Goal: Information Seeking & Learning: Learn about a topic

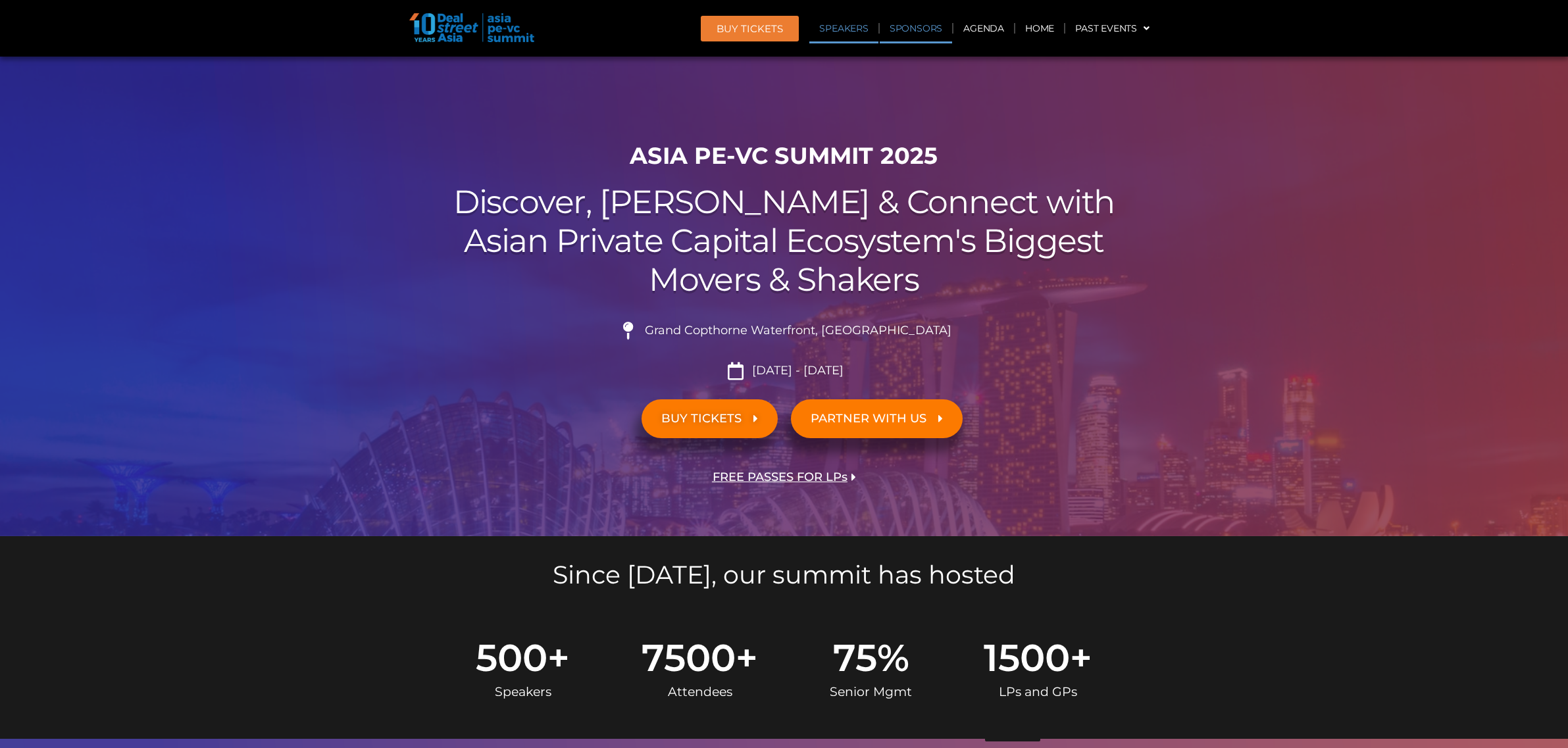
click at [835, 31] on link "Speakers" at bounding box center [844, 28] width 68 height 31
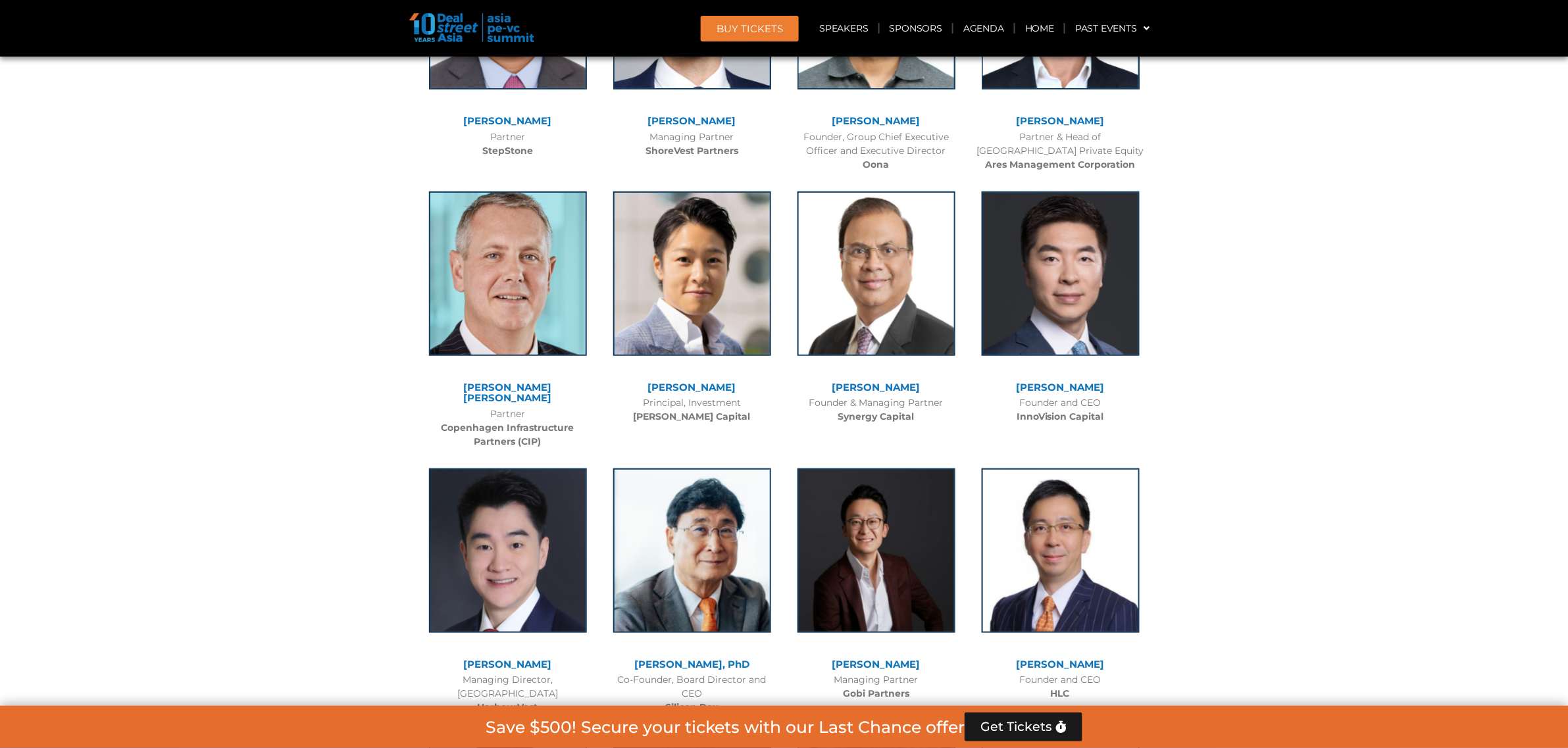
scroll to position [9423, 0]
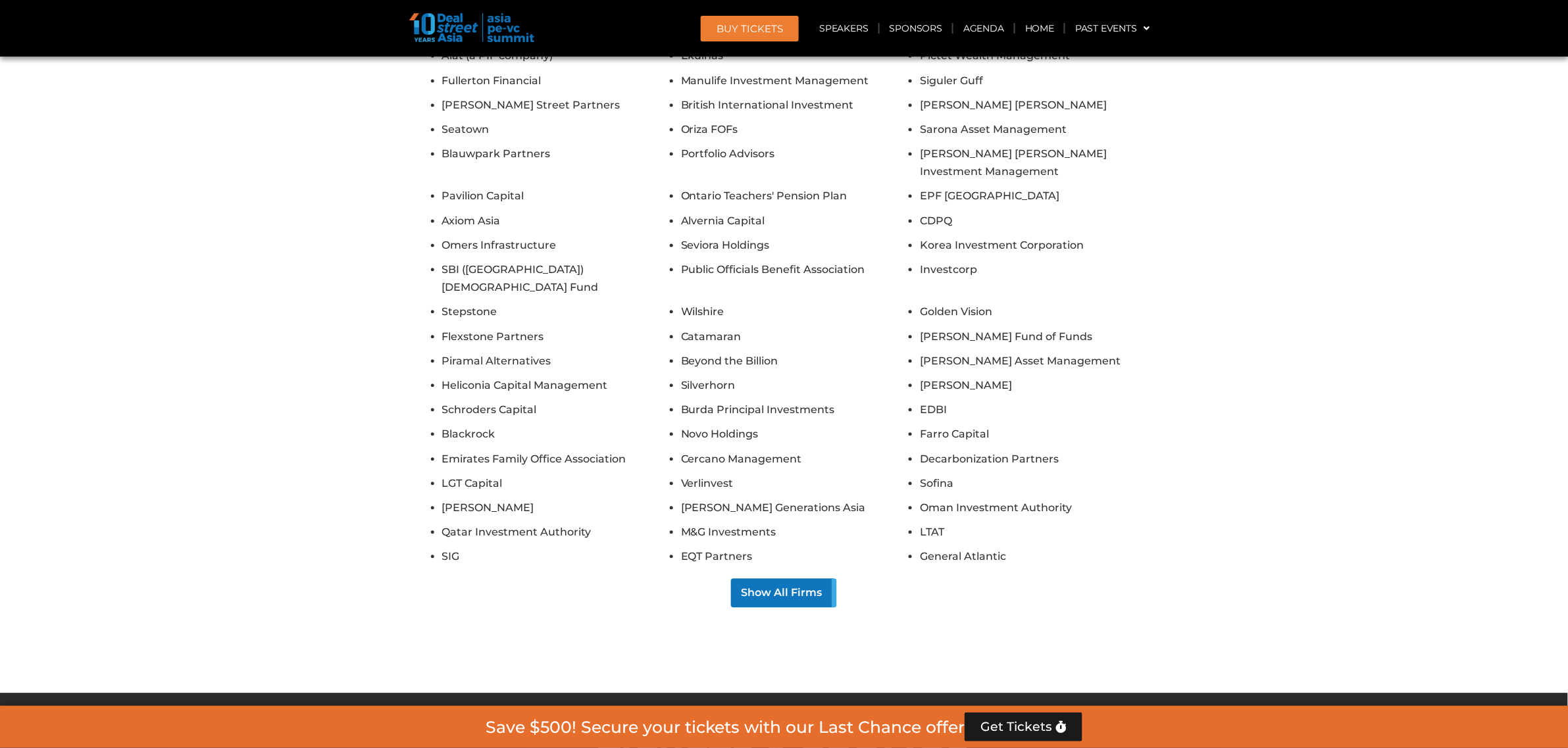
click at [1254, 405] on section "Unparalleled networking opportunities Join 1,300+ GPs, LPs, founders, and famil…" at bounding box center [784, 220] width 1568 height 814
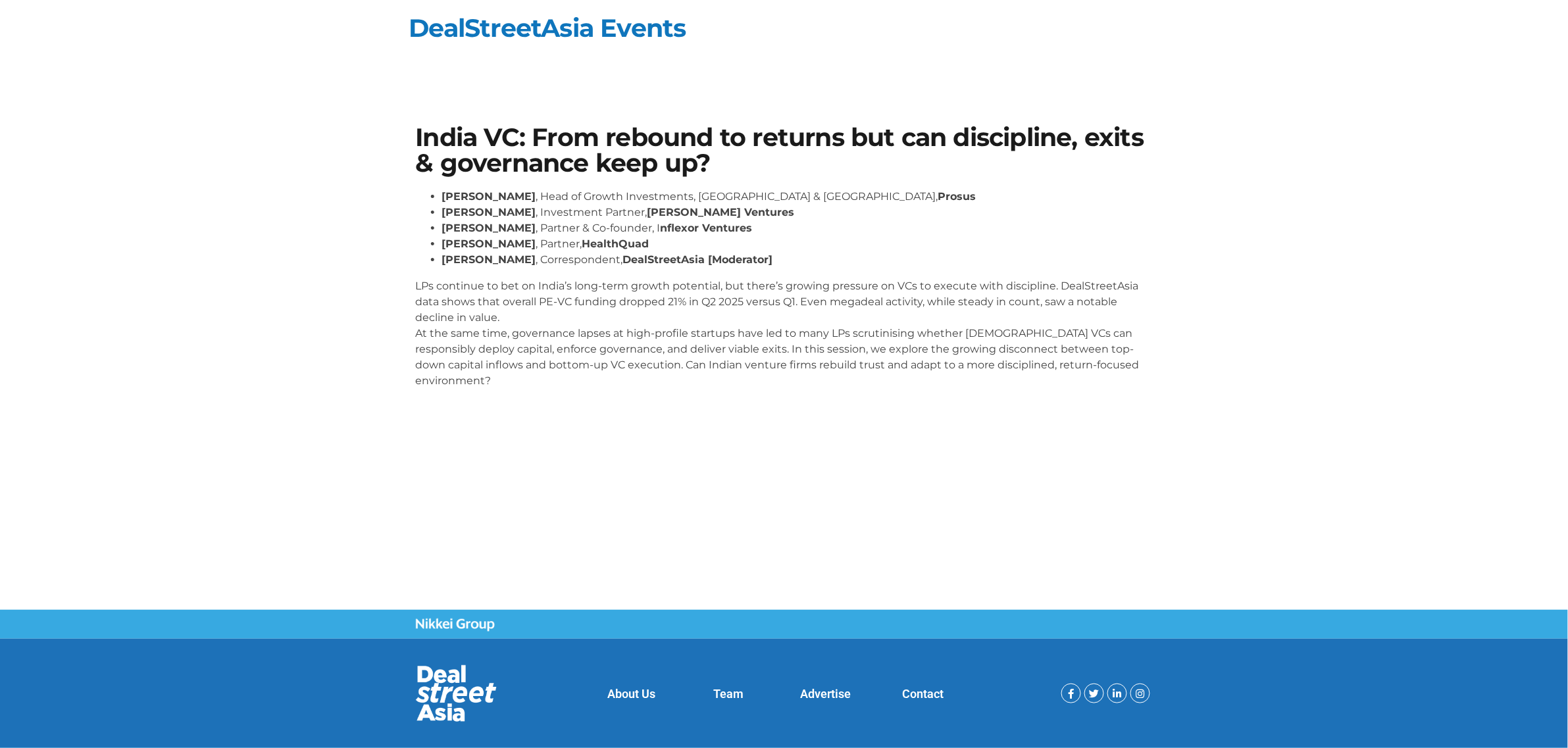
click at [421, 142] on h1 "India VC: From rebound to returns but can discipline, exits & governance keep u…" at bounding box center [784, 150] width 737 height 51
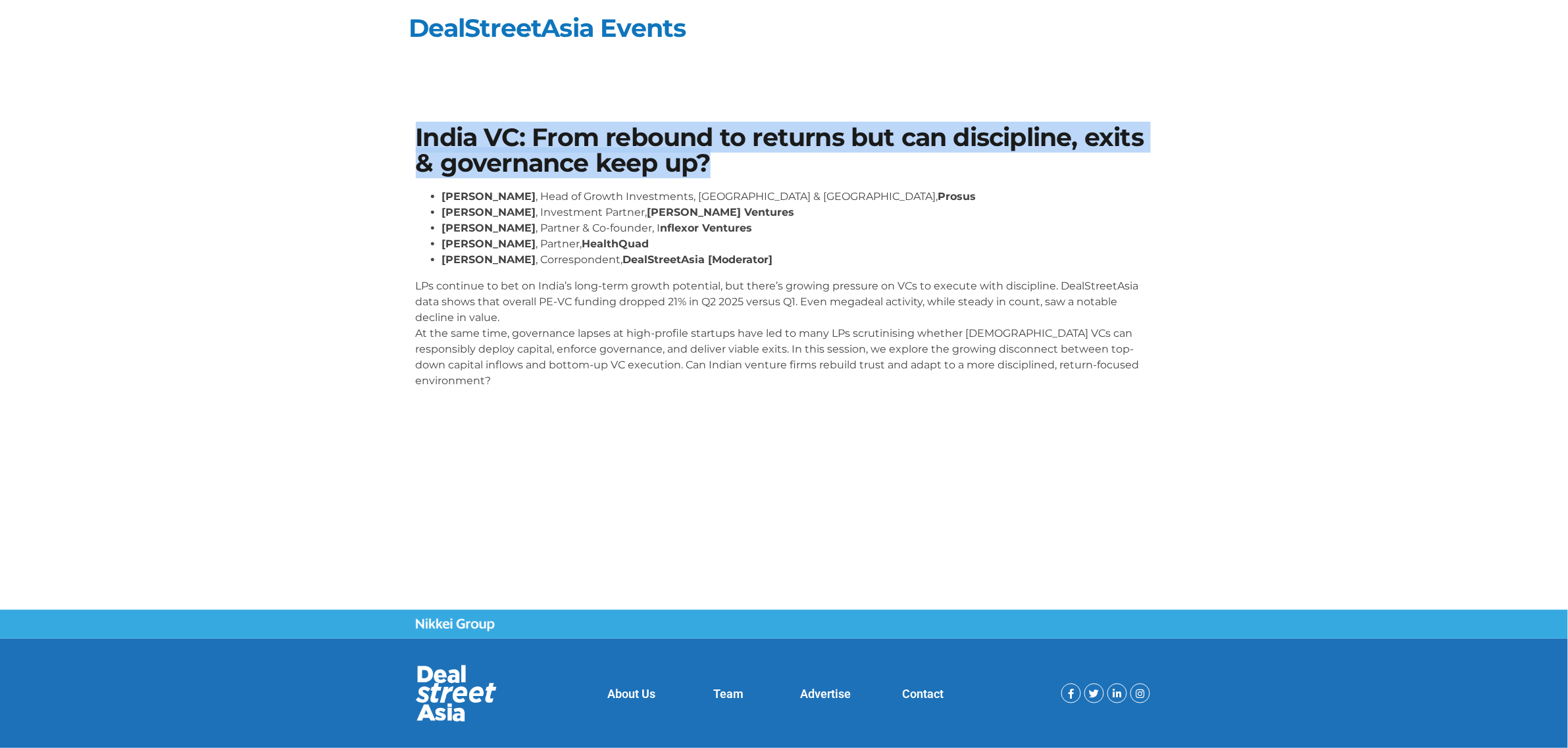
drag, startPoint x: 410, startPoint y: 139, endPoint x: 794, endPoint y: 164, distance: 384.8
click at [794, 164] on div "India VC: From rebound to returns but can discipline, exits & governance keep u…" at bounding box center [784, 262] width 750 height 288
copy h1 "India VC: From rebound to returns but can discipline, exits & governance keep u…"
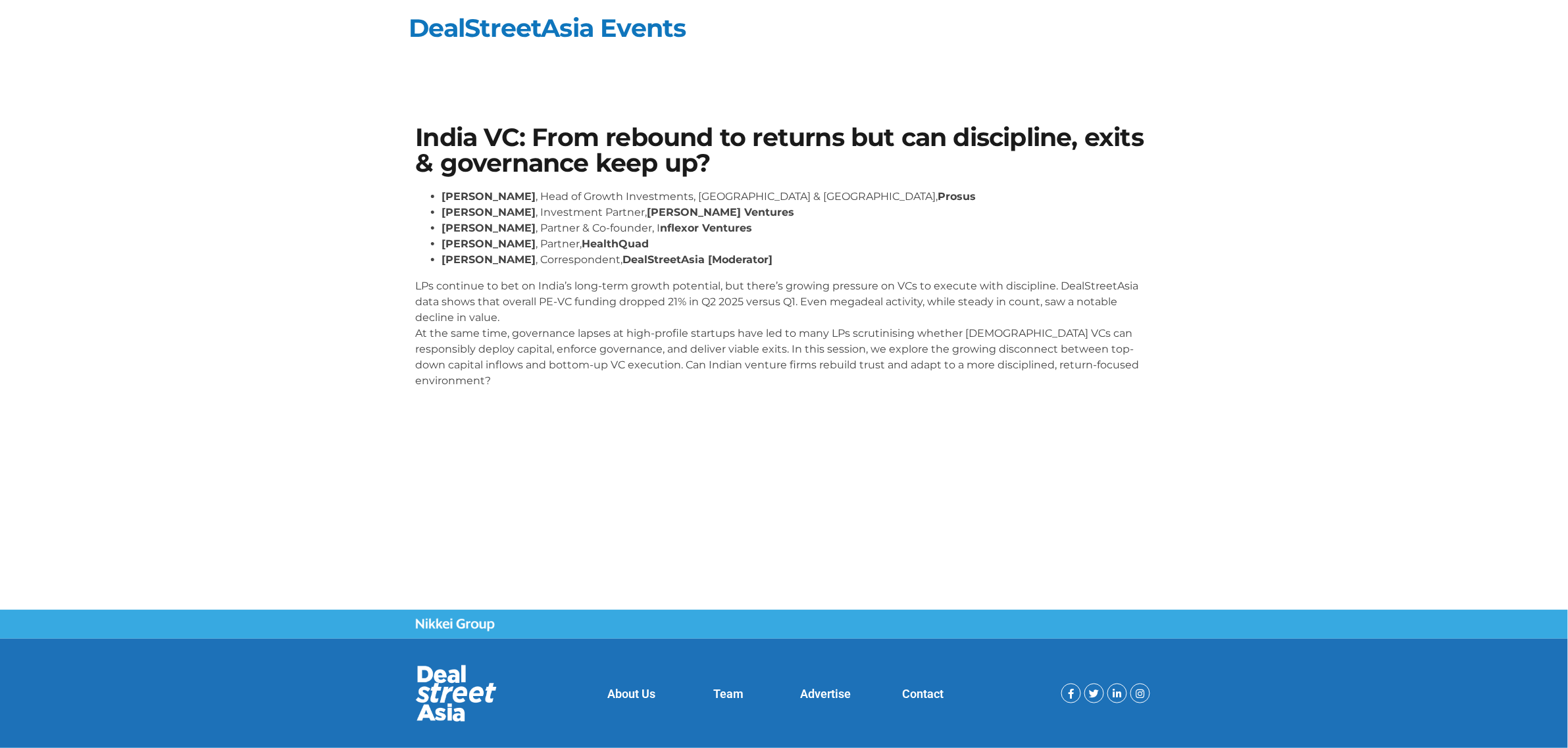
click at [926, 185] on div "India VC: From rebound to returns but can discipline, exits & governance keep u…" at bounding box center [784, 262] width 750 height 288
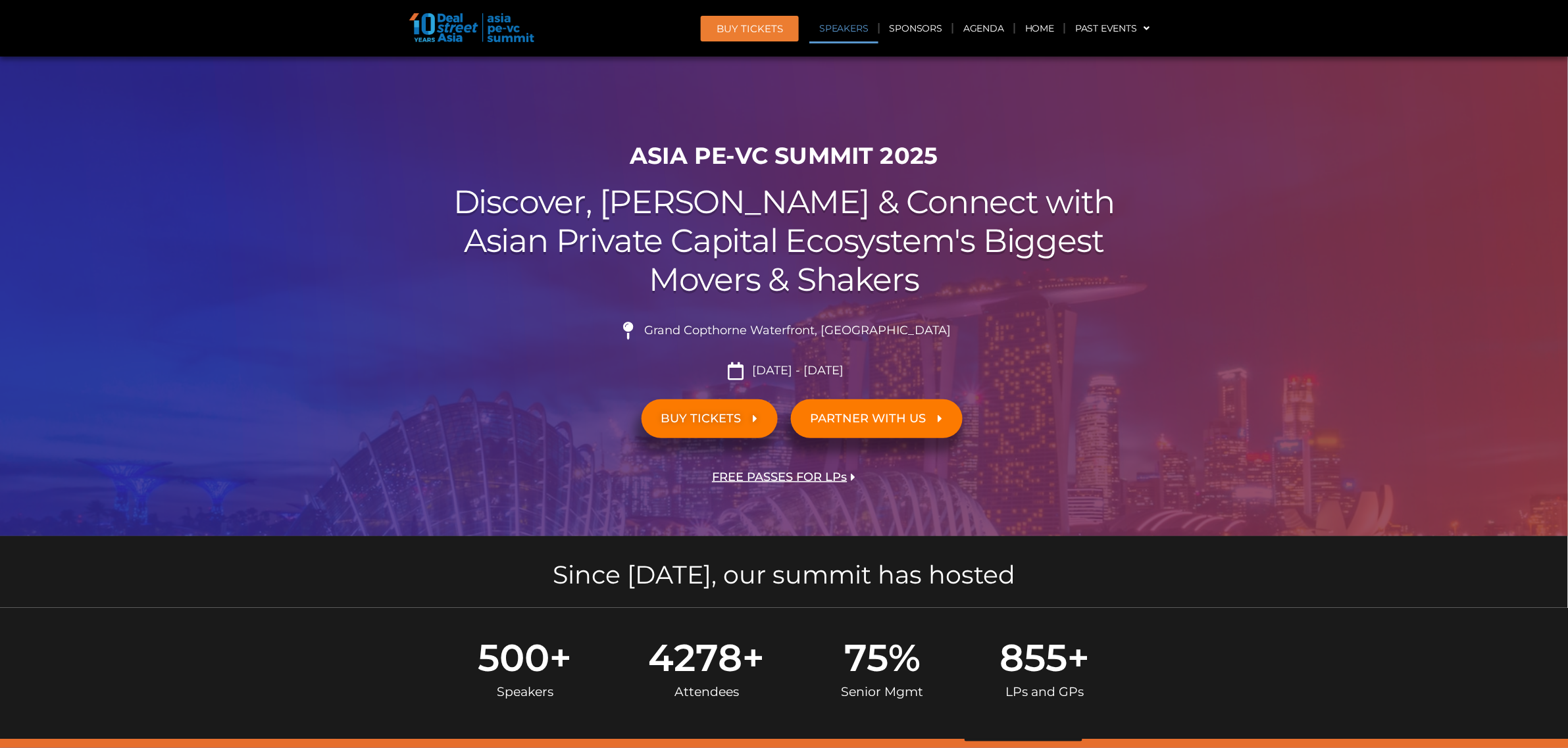
click at [836, 25] on link "Speakers" at bounding box center [844, 28] width 68 height 31
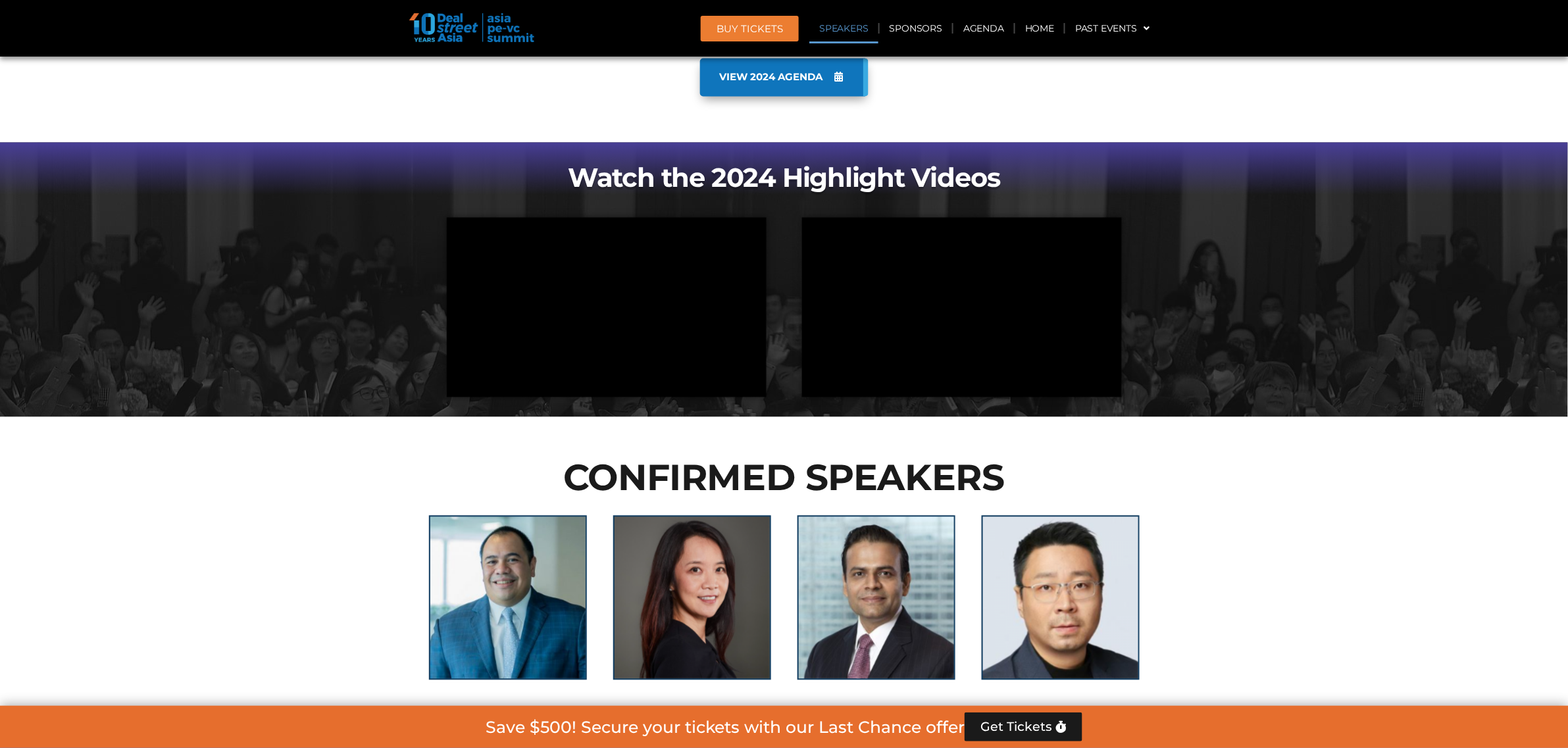
scroll to position [1368, 0]
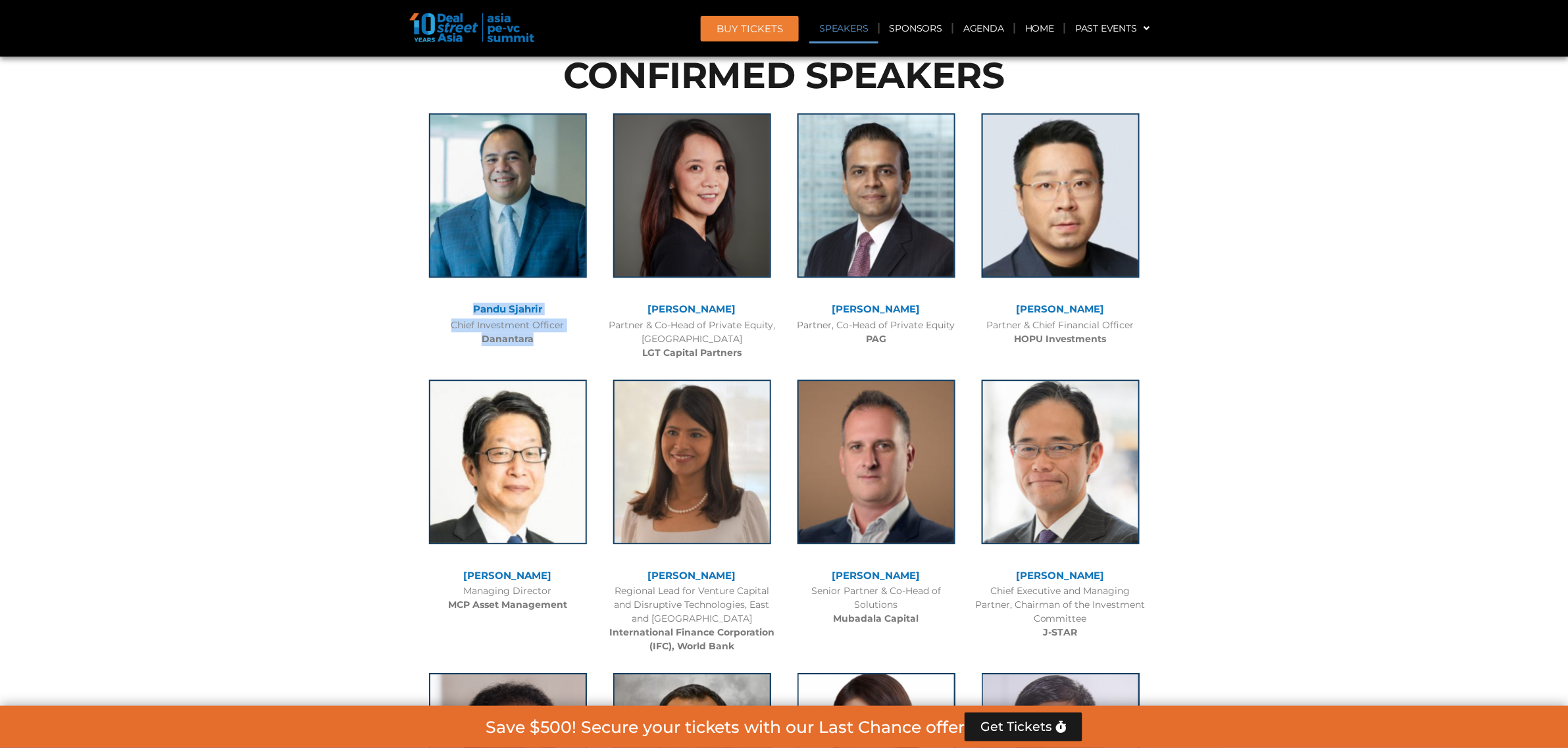
drag, startPoint x: 466, startPoint y: 307, endPoint x: 550, endPoint y: 338, distance: 89.5
click at [550, 338] on div "Pandu Sjahrir Chief Investment Officer Danantara" at bounding box center [508, 226] width 185 height 253
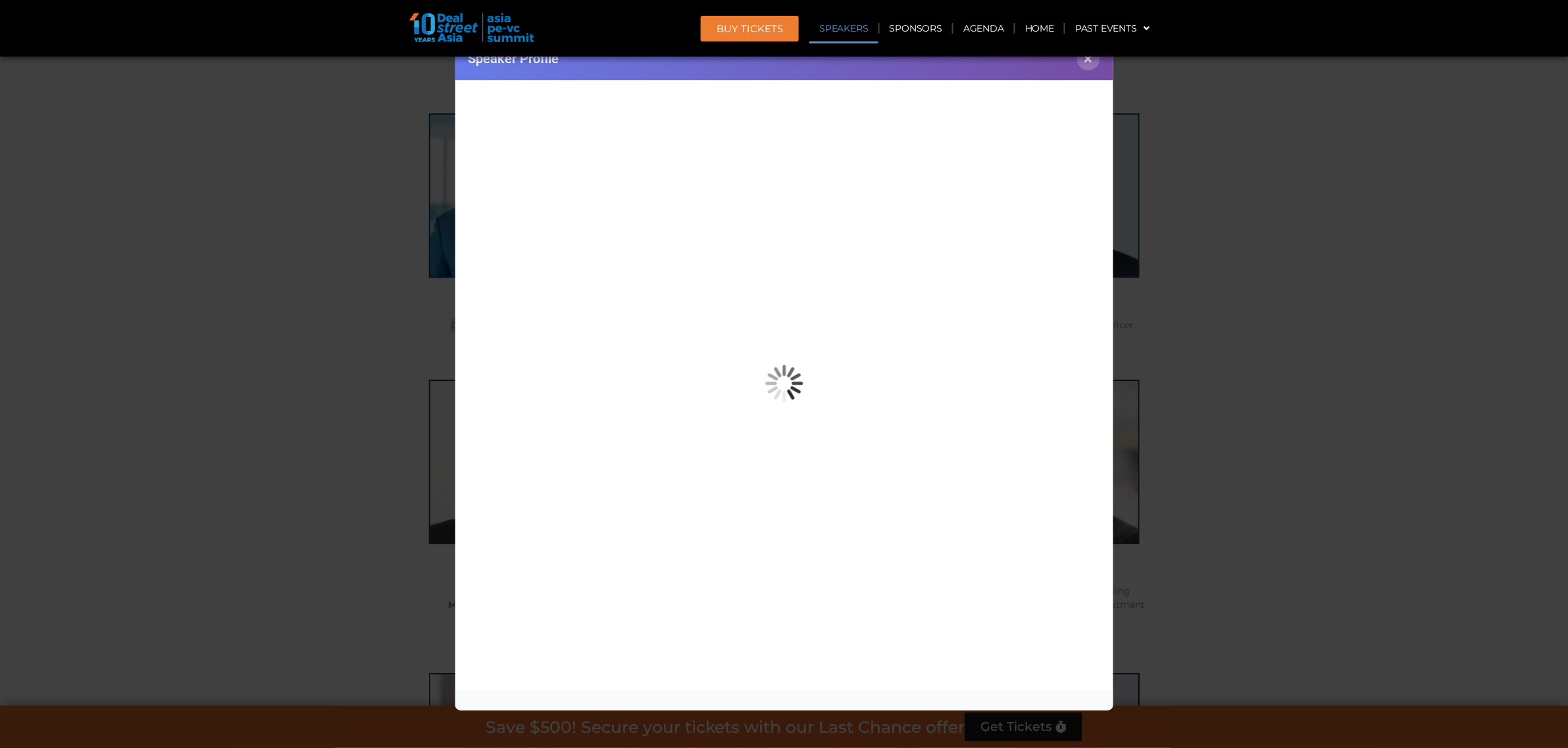
copy div "Pandu Sjahrir Chief Investment Officer Danantara"
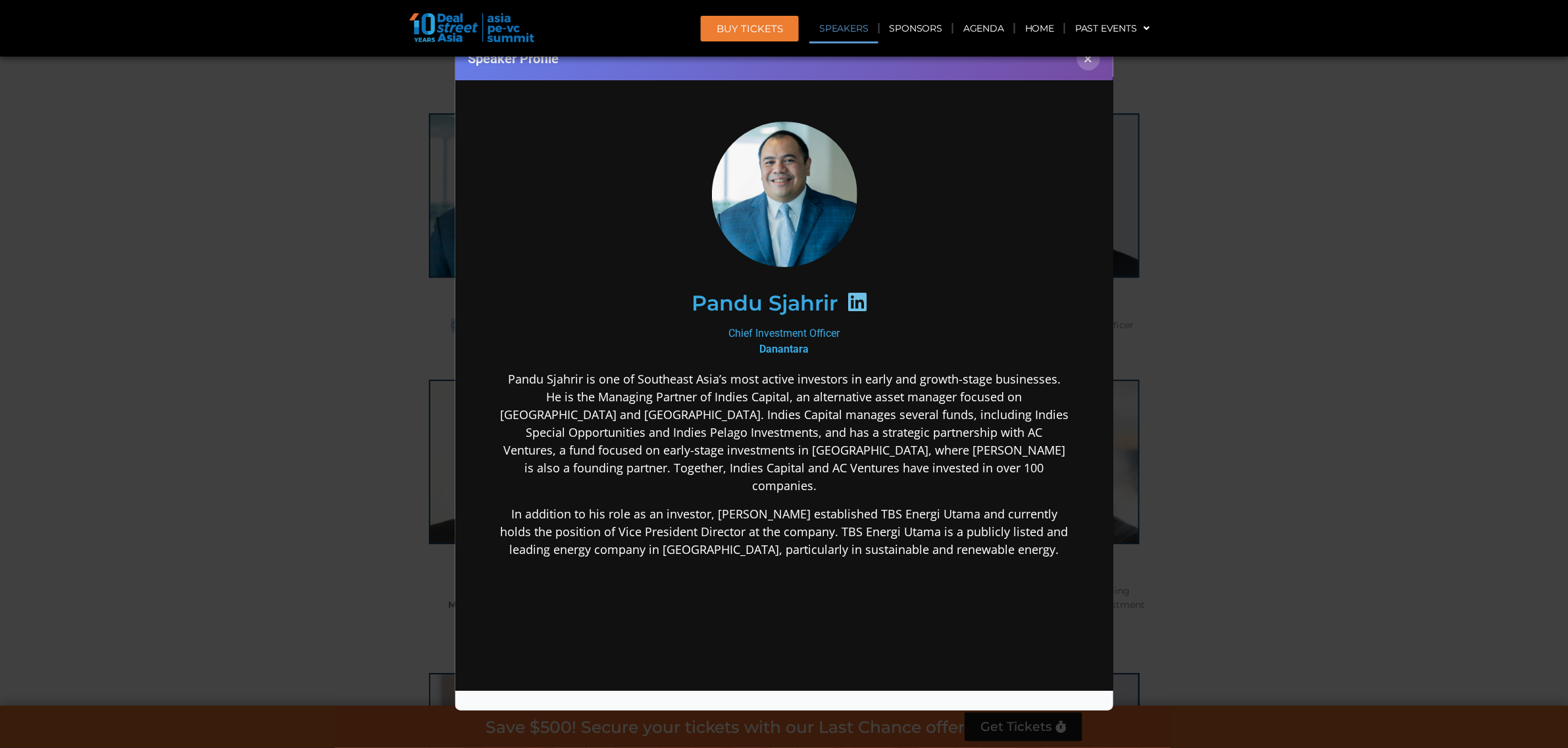
scroll to position [0, 0]
click at [1089, 62] on button "×" at bounding box center [1088, 59] width 23 height 23
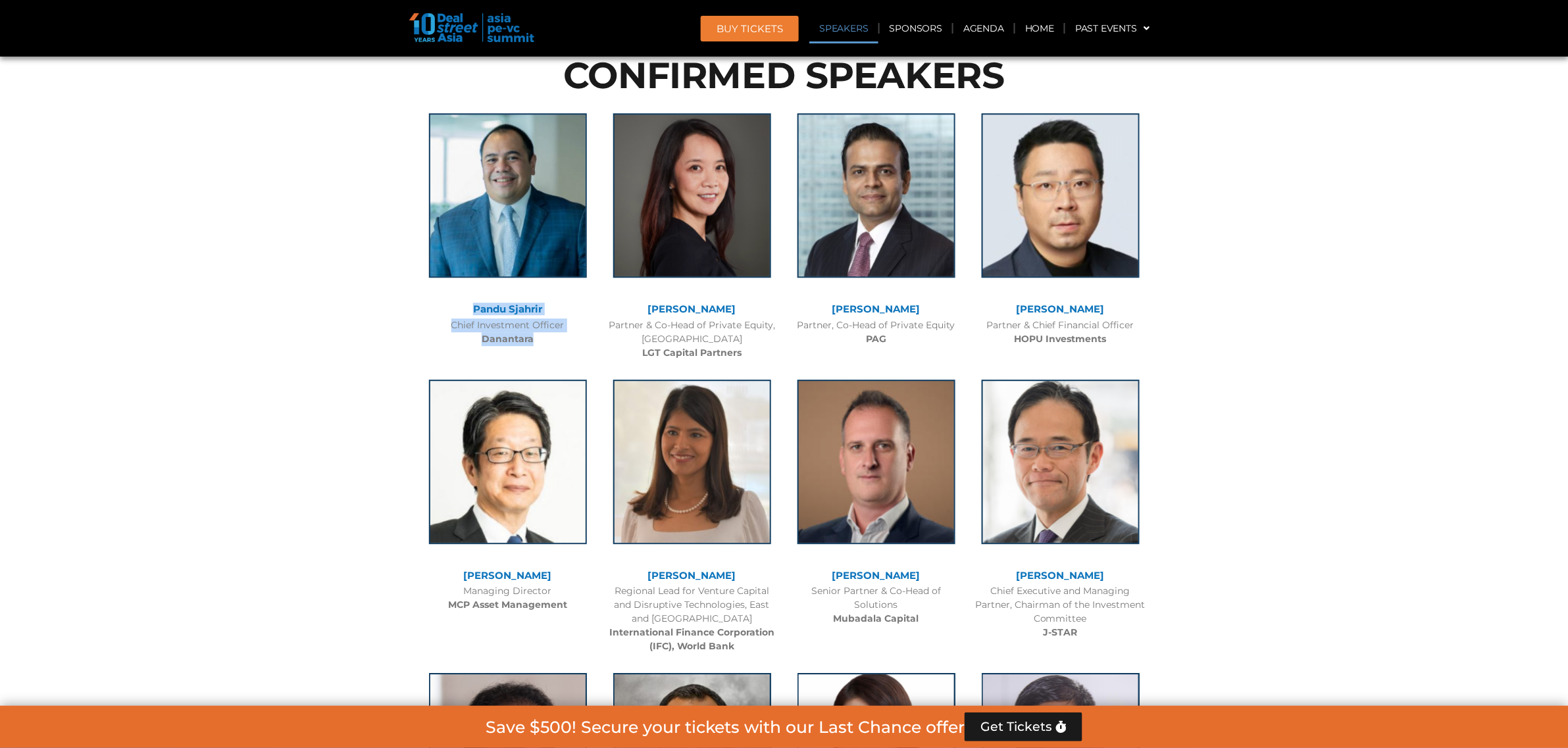
drag, startPoint x: 1133, startPoint y: 567, endPoint x: 1136, endPoint y: 576, distance: 9.5
click at [1136, 576] on div "Gregory Rokuro Hara Chief Executive and Managing Partner, Chairman of the Inves…" at bounding box center [1060, 507] width 185 height 280
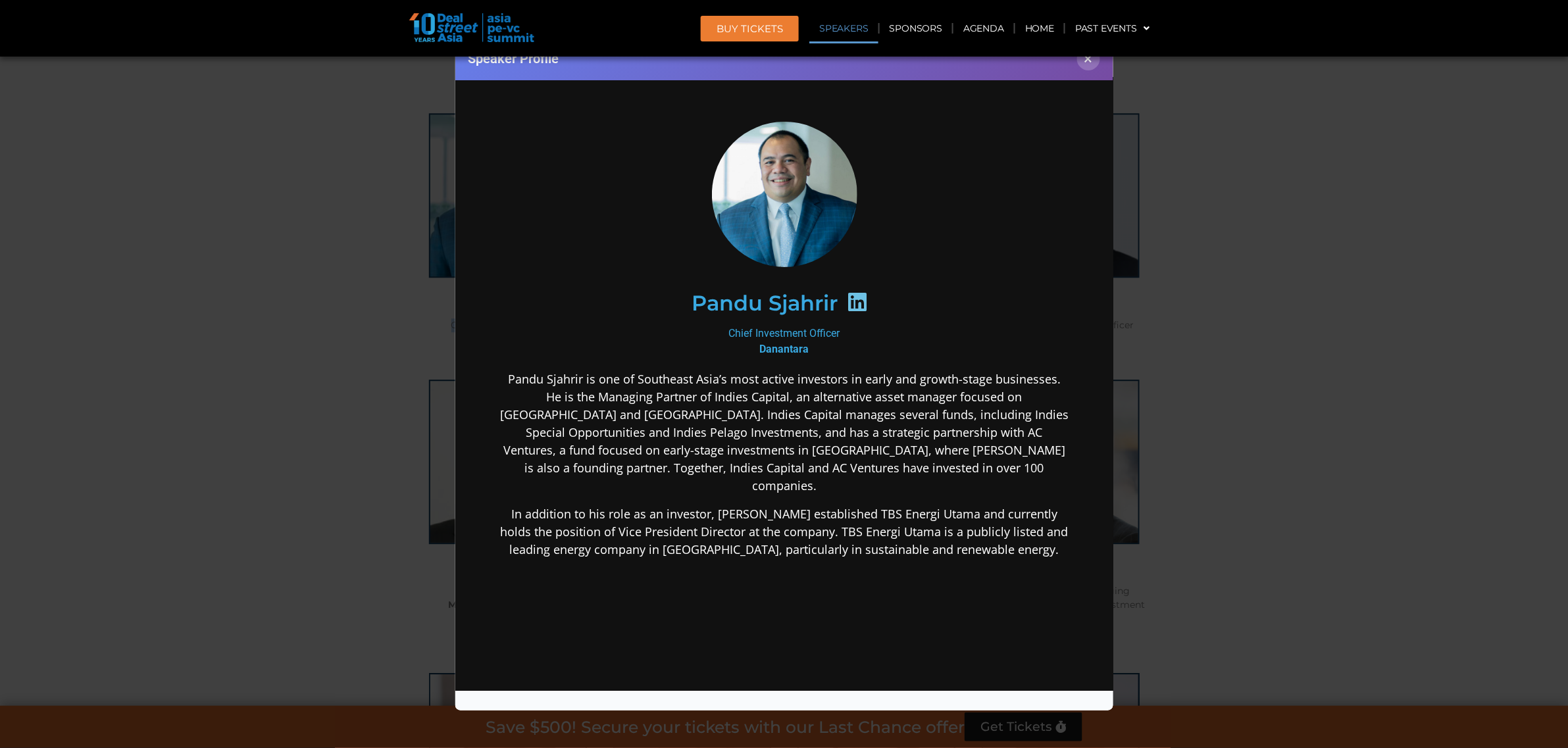
copy div "Gregory Rokuro Hara"
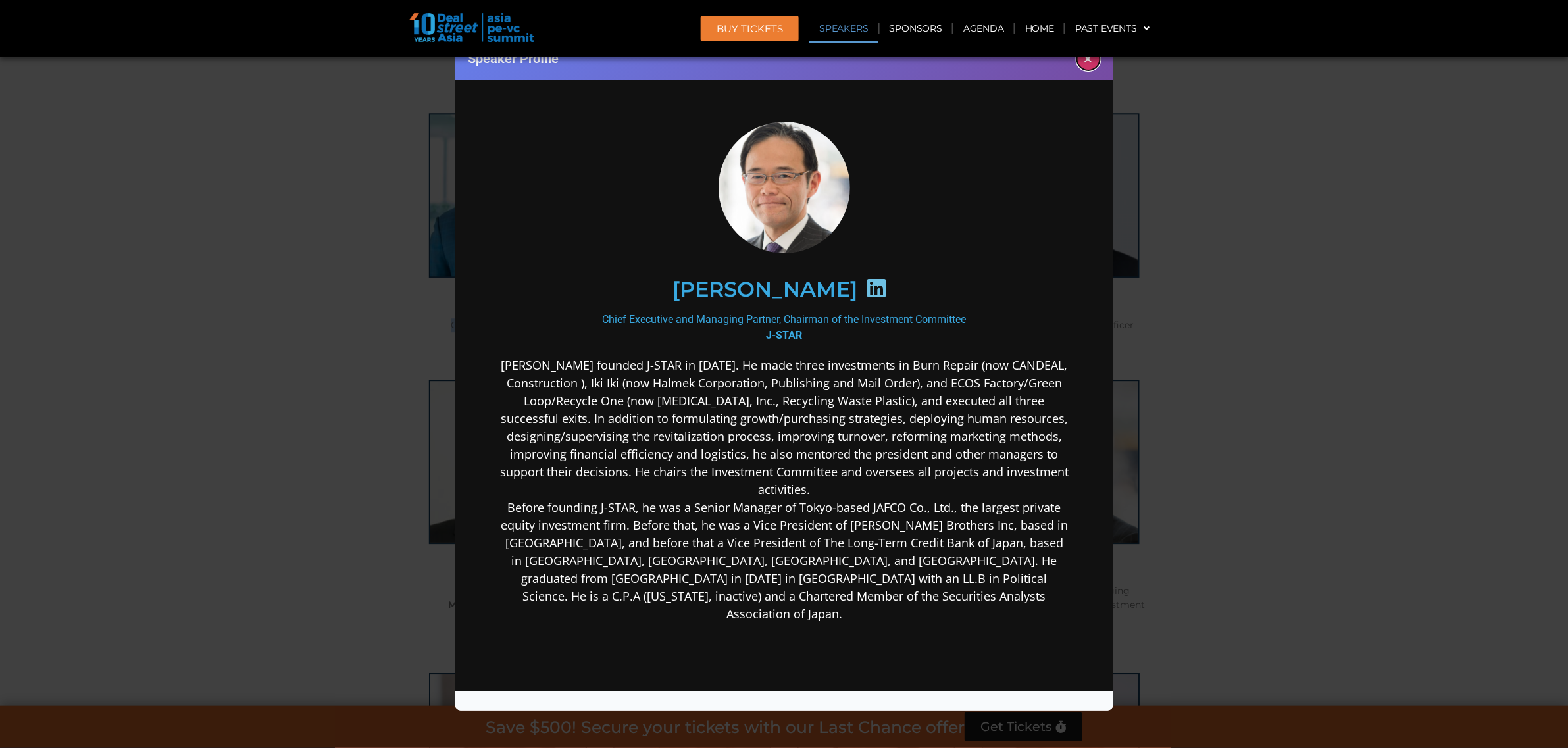
click at [1093, 59] on button "×" at bounding box center [1088, 59] width 23 height 23
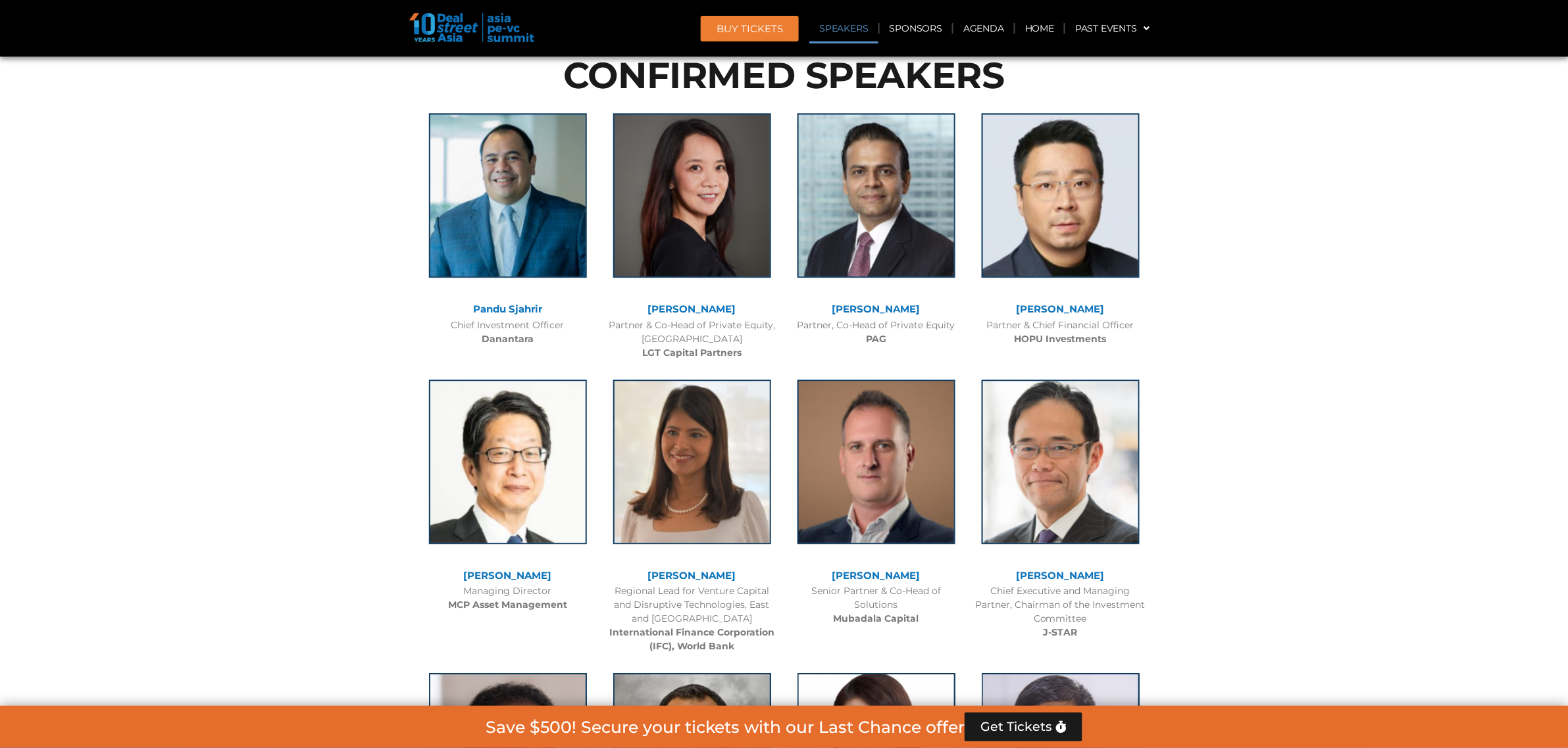
drag, startPoint x: 583, startPoint y: 567, endPoint x: 439, endPoint y: 567, distance: 144.0
click at [439, 567] on div at bounding box center [508, 472] width 172 height 198
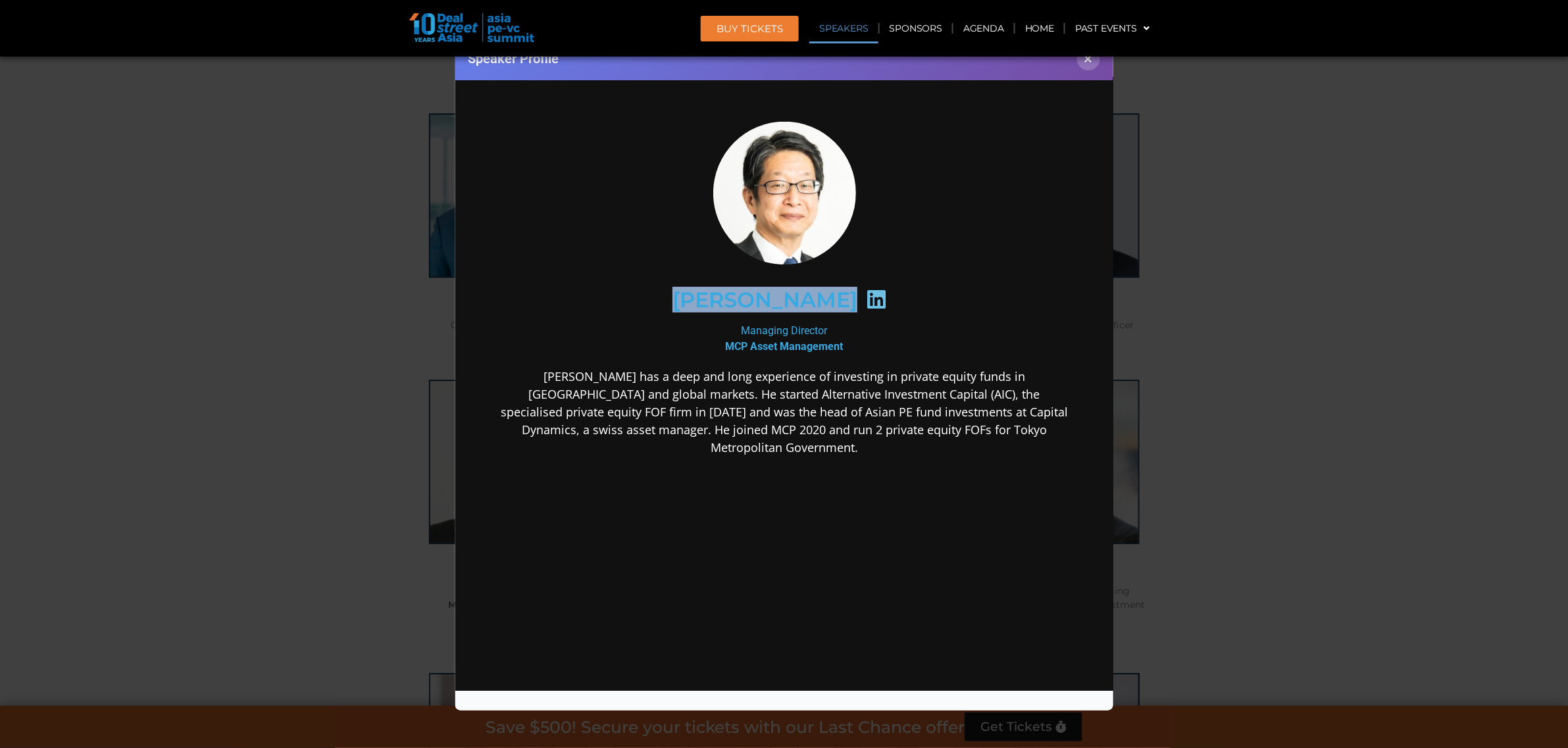
drag, startPoint x: 880, startPoint y: 294, endPoint x: 635, endPoint y: 293, distance: 245.0
click at [635, 293] on div "Kazushige Kobayashi" at bounding box center [783, 299] width 512 height 67
copy div "Kazushige Kobayashi"
click at [1087, 65] on button "×" at bounding box center [1088, 59] width 23 height 23
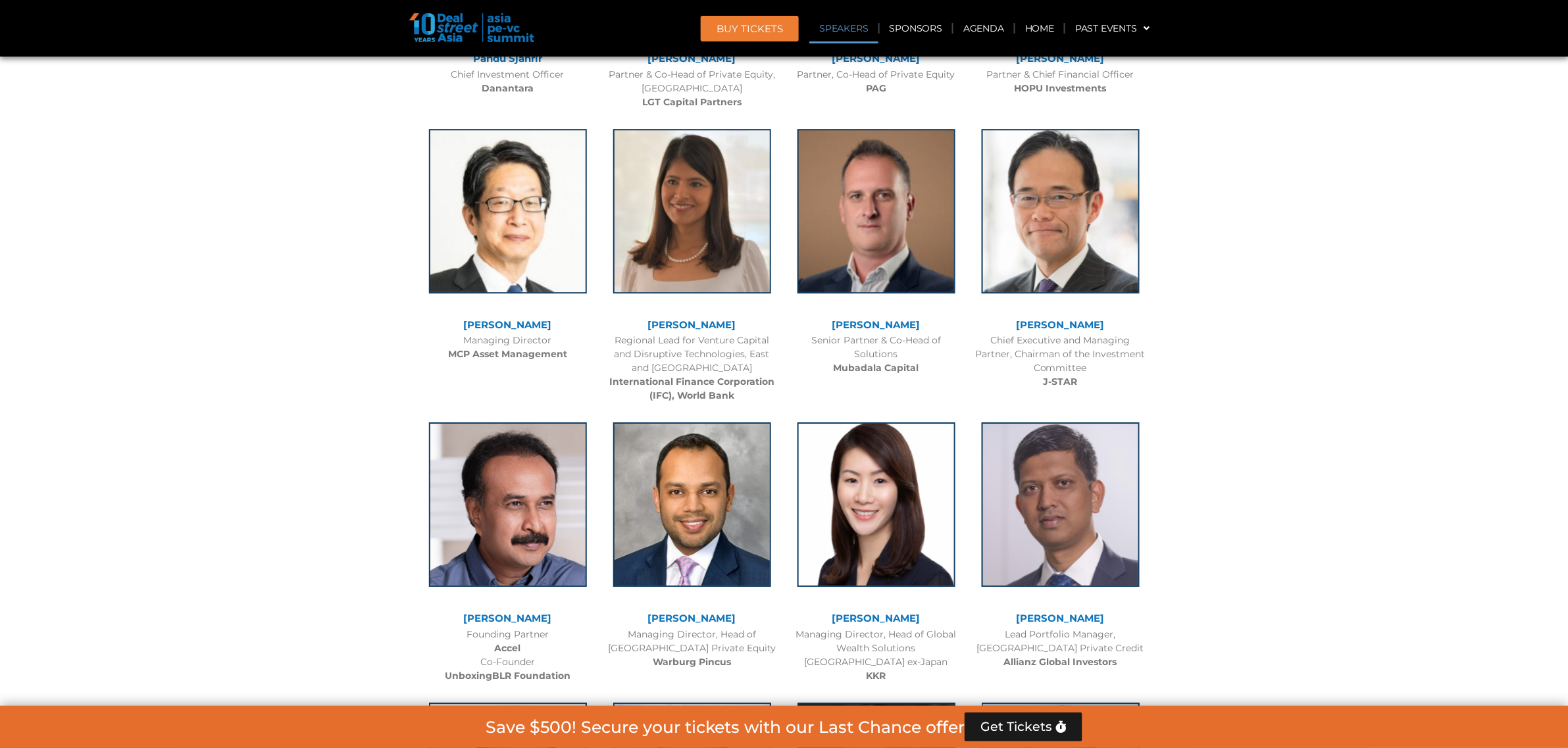
scroll to position [1615, 0]
